Goal: Transaction & Acquisition: Purchase product/service

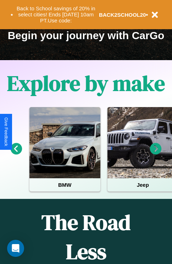
scroll to position [109, 0]
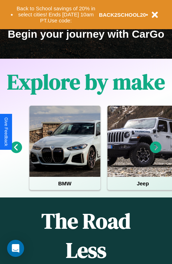
click at [156, 152] on icon at bounding box center [156, 147] width 12 height 12
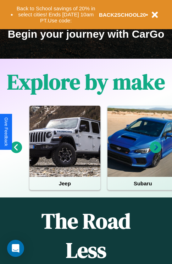
click at [156, 152] on icon at bounding box center [156, 147] width 12 height 12
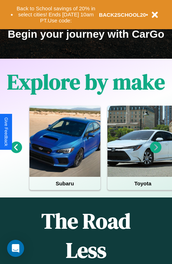
click at [156, 152] on icon at bounding box center [156, 147] width 12 height 12
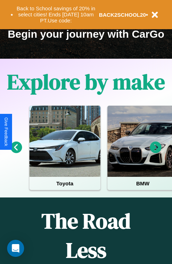
click at [16, 152] on icon at bounding box center [17, 147] width 12 height 12
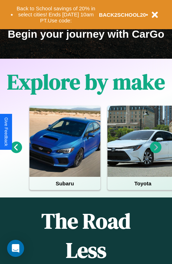
click at [16, 152] on icon at bounding box center [17, 147] width 12 height 12
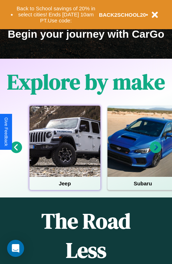
click at [65, 152] on div at bounding box center [65, 141] width 71 height 71
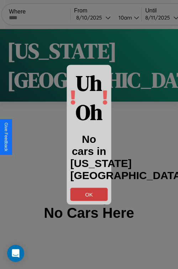
click at [89, 194] on button "OK" at bounding box center [88, 194] width 37 height 13
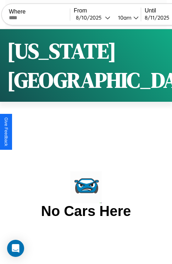
click at [44, 17] on input "text" at bounding box center [39, 18] width 61 height 6
type input "*******"
click at [103, 17] on div "[DATE]" at bounding box center [90, 17] width 29 height 7
select select "*"
select select "****"
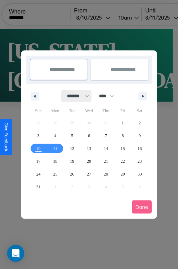
click at [75, 96] on select "******* ******** ***** ***** *** **** **** ****** ********* ******* ******** **…" at bounding box center [77, 96] width 30 height 12
select select "*"
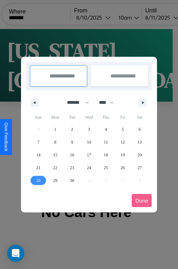
click at [38, 180] on span "28" at bounding box center [38, 180] width 4 height 13
type input "**********"
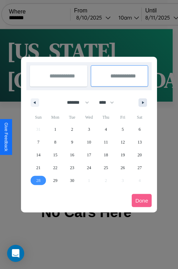
click at [143, 102] on icon "button" at bounding box center [144, 102] width 4 height 3
select select "*"
click at [89, 129] on span "1" at bounding box center [89, 129] width 2 height 13
type input "**********"
select select "*"
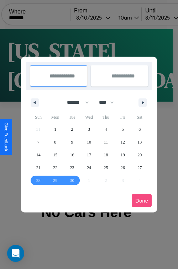
click at [141, 201] on button "Done" at bounding box center [142, 200] width 20 height 13
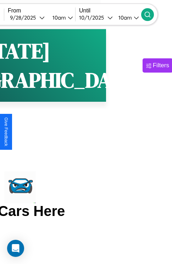
click at [151, 14] on icon at bounding box center [147, 14] width 7 height 7
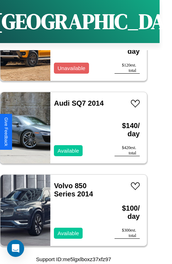
scroll to position [3292, 0]
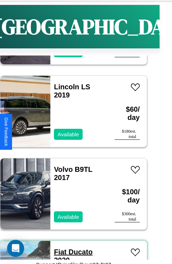
click at [58, 252] on link "Fiat Ducato 2020" at bounding box center [73, 256] width 39 height 16
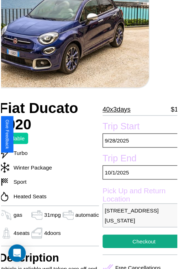
scroll to position [79, 30]
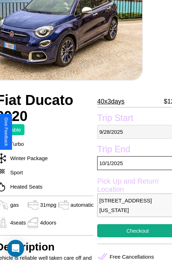
click at [132, 132] on p "[DATE]" at bounding box center [137, 132] width 81 height 14
select select "*"
select select "****"
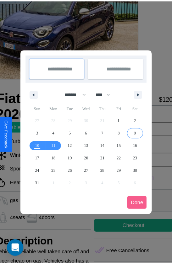
scroll to position [0, 30]
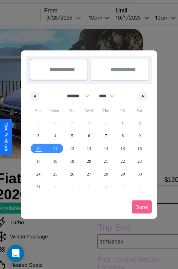
click at [74, 17] on div at bounding box center [89, 134] width 178 height 269
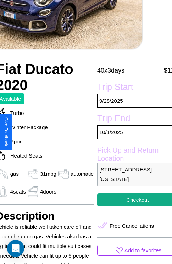
scroll to position [157, 30]
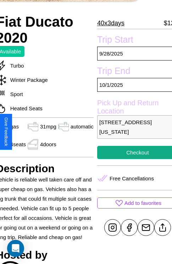
click at [132, 132] on p "7562 Union Street Seattle Washington 81741 United States" at bounding box center [137, 126] width 81 height 23
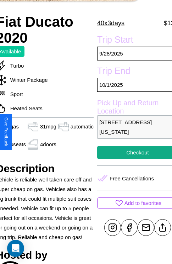
click at [132, 132] on p "7562 Union Street Seattle Washington 81741 United States" at bounding box center [137, 126] width 81 height 23
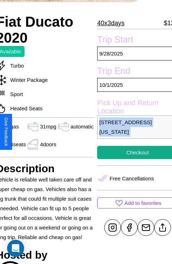
click at [132, 132] on p "7562 Union Street Seattle Washington 81741 United States" at bounding box center [137, 126] width 81 height 23
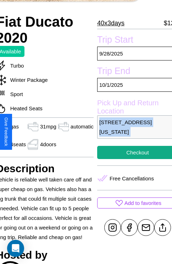
click at [132, 132] on p "7562 Union Street Seattle Washington 81741 United States" at bounding box center [137, 126] width 81 height 23
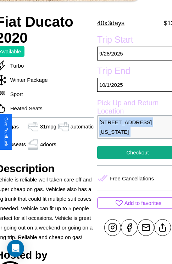
click at [132, 132] on p "7562 Union Street Seattle Washington 81741 United States" at bounding box center [137, 126] width 81 height 23
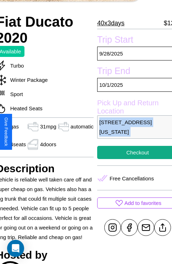
click at [132, 132] on p "7562 Union Street Seattle Washington 81741 United States" at bounding box center [137, 126] width 81 height 23
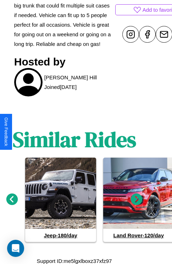
scroll to position [361, 11]
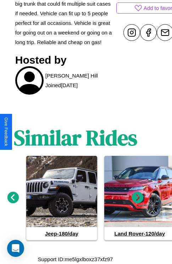
click at [13, 198] on icon at bounding box center [13, 198] width 12 height 12
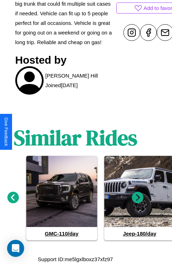
click at [138, 198] on icon at bounding box center [138, 198] width 12 height 12
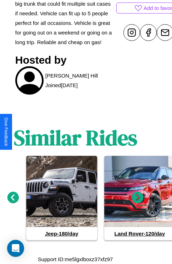
click at [13, 198] on icon at bounding box center [13, 198] width 12 height 12
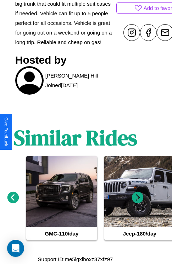
click at [138, 198] on icon at bounding box center [138, 198] width 12 height 12
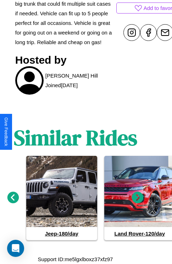
click at [138, 198] on icon at bounding box center [138, 198] width 12 height 12
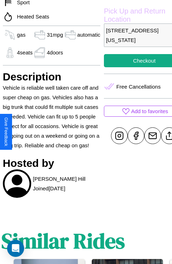
scroll to position [187, 30]
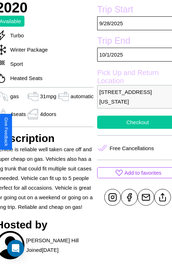
click at [132, 129] on button "Checkout" at bounding box center [137, 122] width 81 height 13
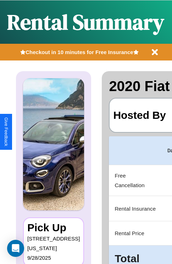
scroll to position [0, 138]
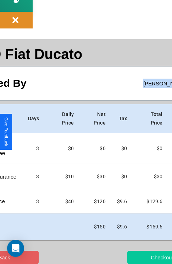
click at [138, 257] on button "Checkout" at bounding box center [162, 257] width 69 height 13
